Goal: Use online tool/utility: Utilize a website feature to perform a specific function

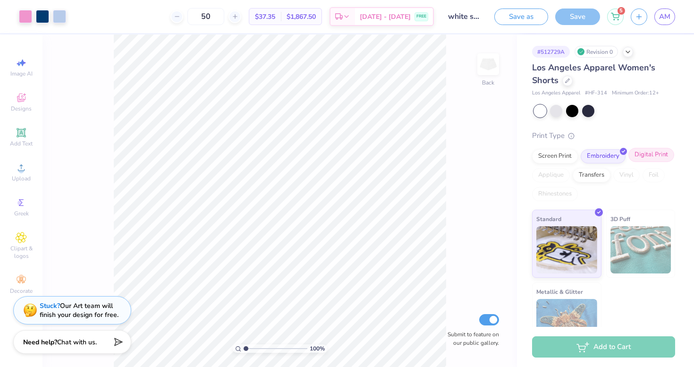
click at [639, 156] on div "Digital Print" at bounding box center [651, 155] width 46 height 14
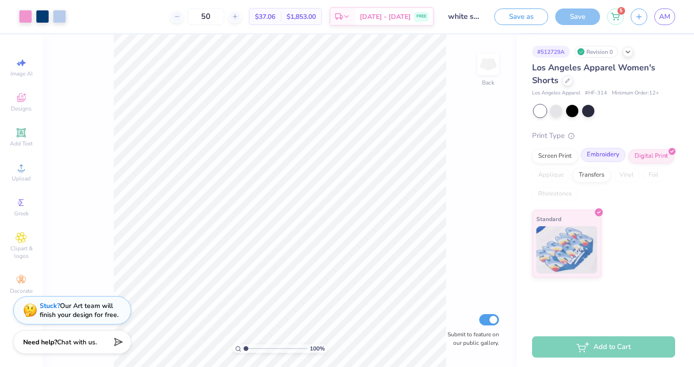
click at [611, 155] on div "Embroidery" at bounding box center [603, 155] width 45 height 14
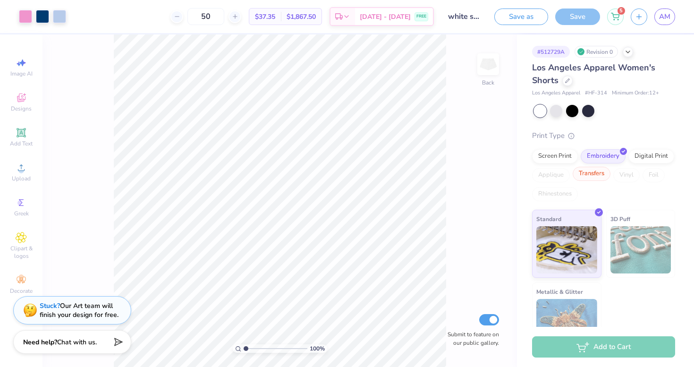
click at [595, 173] on div "Transfers" at bounding box center [592, 174] width 38 height 14
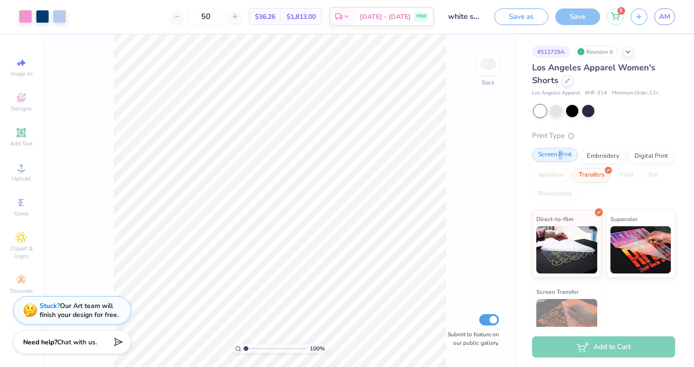
click at [560, 157] on div "Screen Print" at bounding box center [555, 155] width 46 height 14
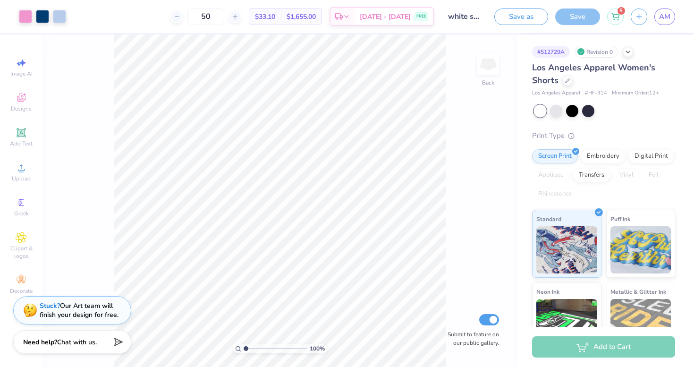
click at [595, 136] on div "Print Type" at bounding box center [603, 135] width 143 height 11
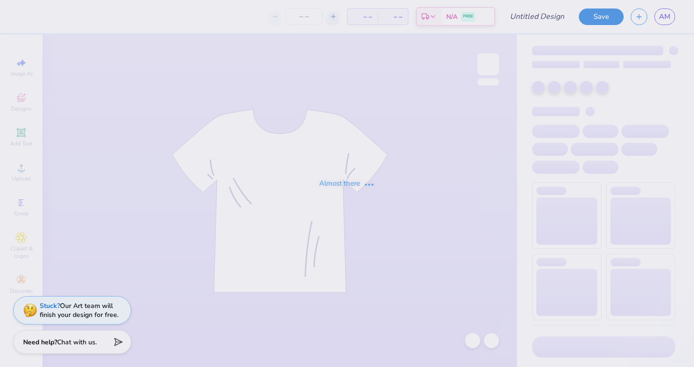
type input "white sweatshorts"
type input "50"
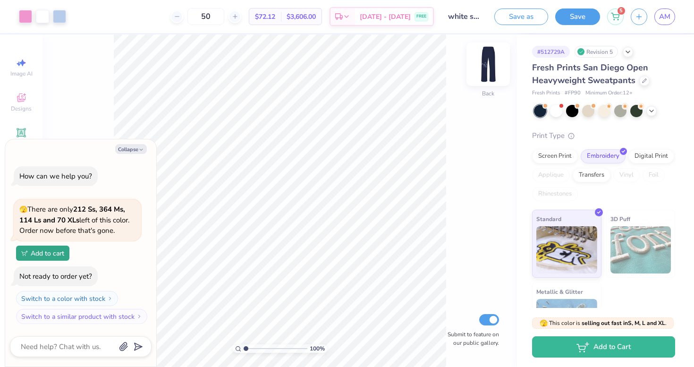
click at [486, 65] on img at bounding box center [488, 64] width 38 height 38
click at [489, 70] on img at bounding box center [488, 64] width 38 height 38
click at [566, 19] on button "Save" at bounding box center [577, 15] width 45 height 17
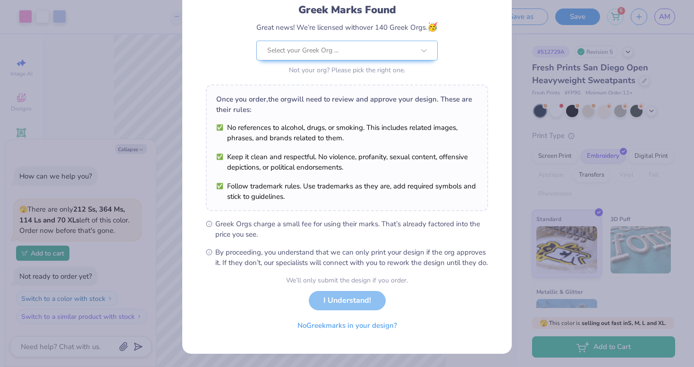
scroll to position [75, 0]
click at [335, 322] on button "No Greek marks in your design?" at bounding box center [347, 322] width 116 height 19
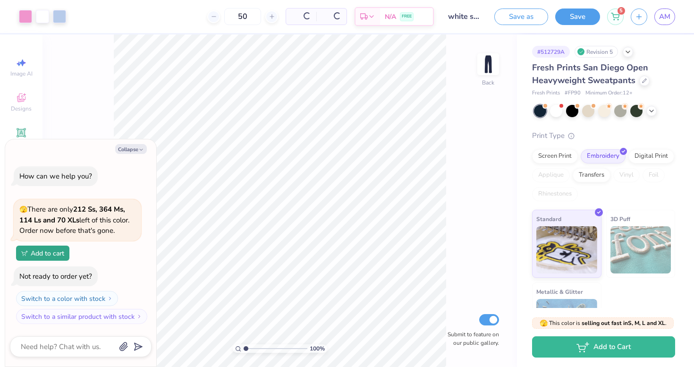
scroll to position [0, 0]
type textarea "x"
